Goal: Task Accomplishment & Management: Manage account settings

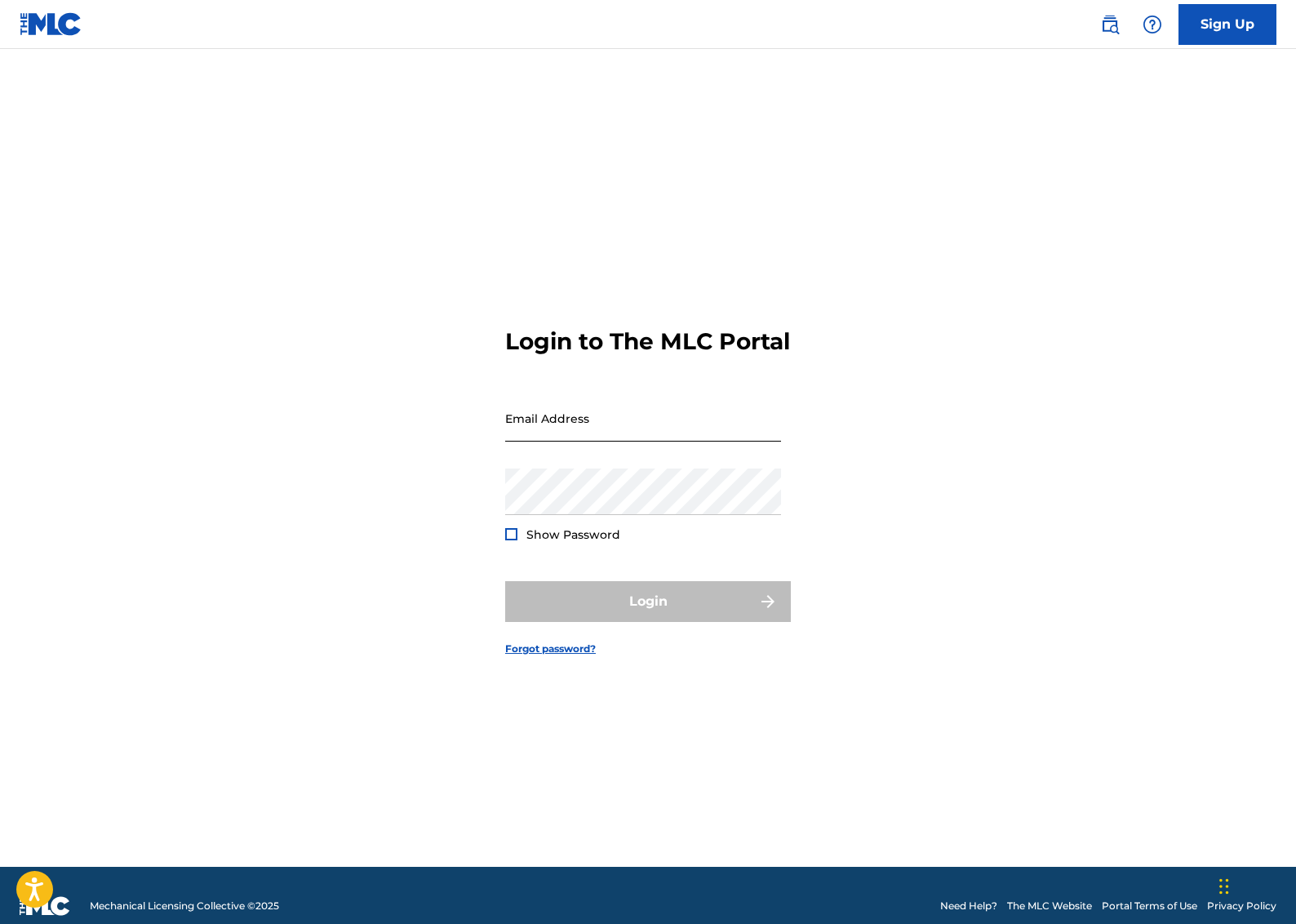
click at [627, 433] on input "Email Address" at bounding box center [643, 419] width 276 height 47
type input "[EMAIL_ADDRESS][DOMAIN_NAME]"
click at [649, 529] on div "Password Show Password" at bounding box center [643, 505] width 276 height 74
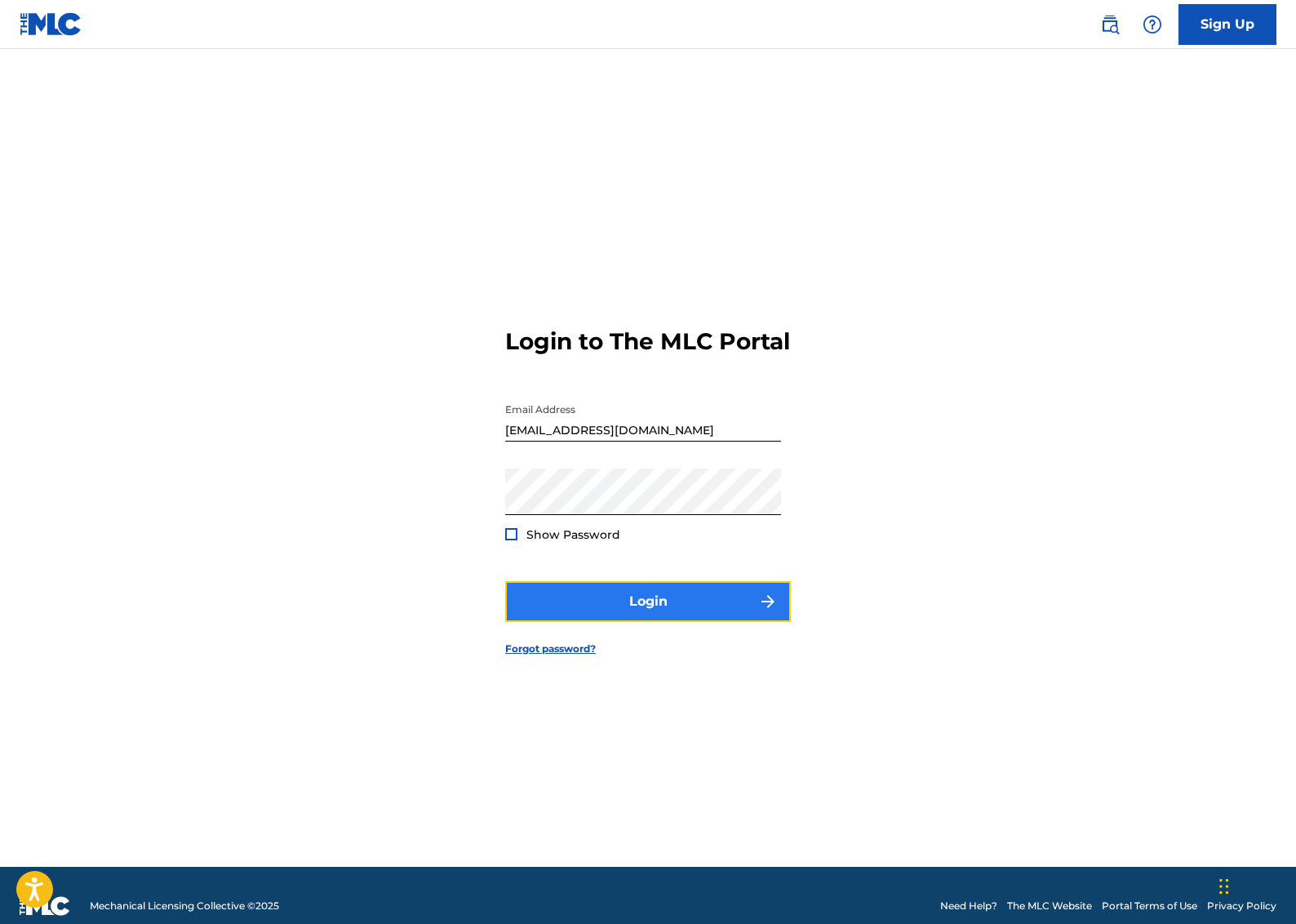
click at [647, 603] on button "Login" at bounding box center [648, 601] width 285 height 41
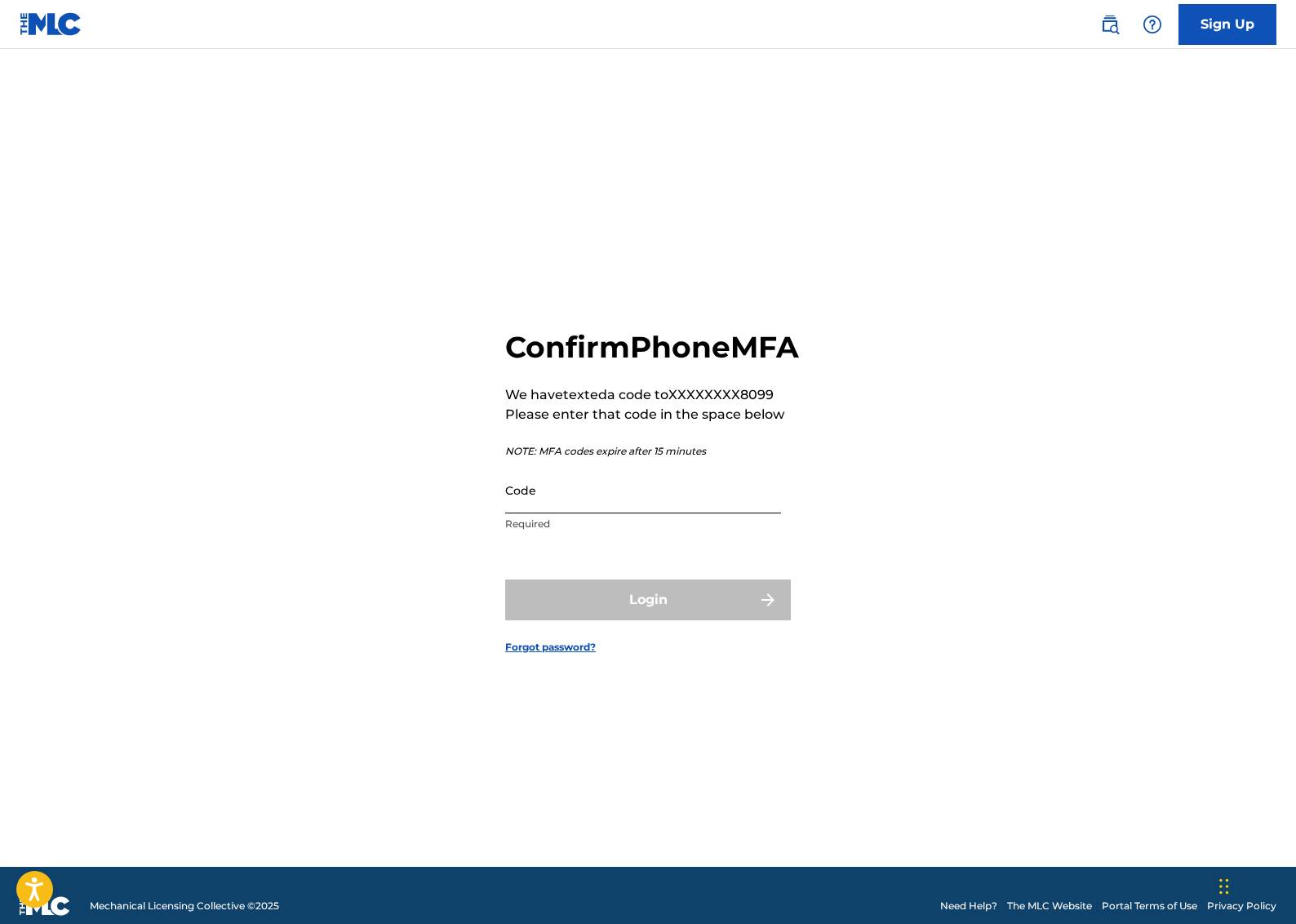
click at [600, 514] on input "Code" at bounding box center [643, 490] width 276 height 47
paste input "669342"
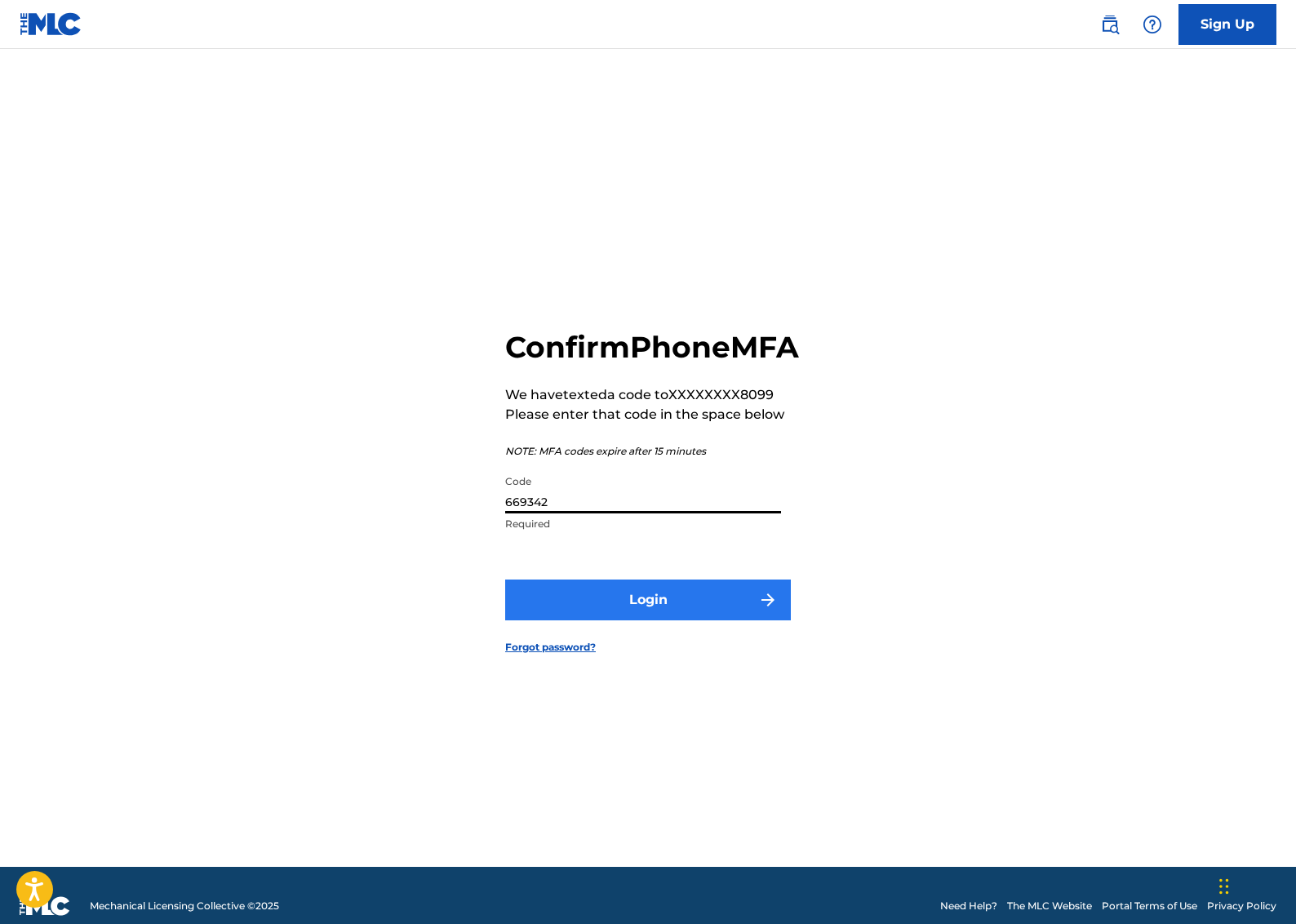
type input "669342"
click at [612, 620] on button "Login" at bounding box center [648, 600] width 285 height 41
